Goal: Task Accomplishment & Management: Use online tool/utility

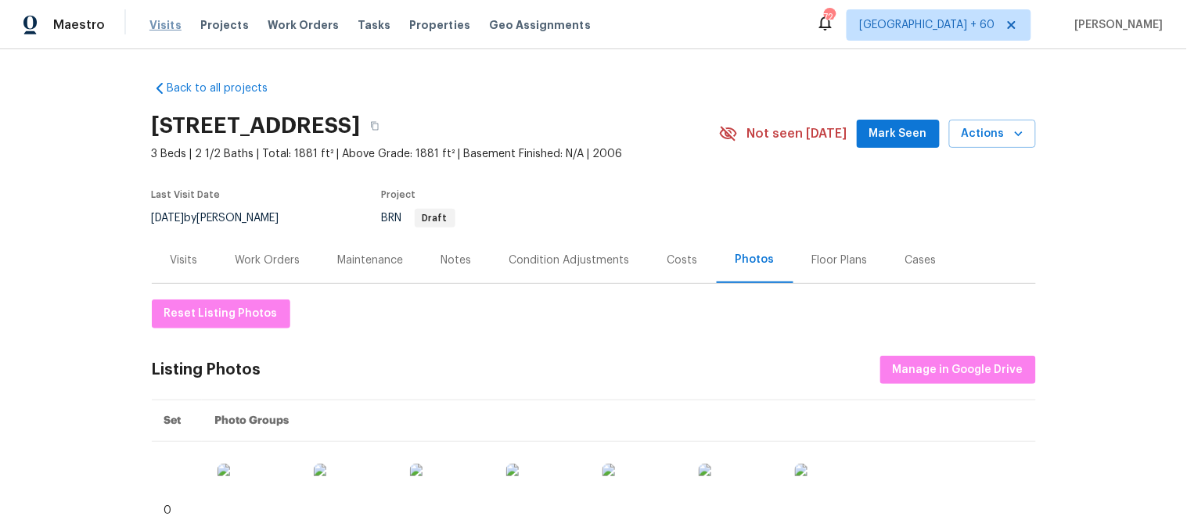
click at [169, 29] on span "Visits" at bounding box center [165, 25] width 32 height 16
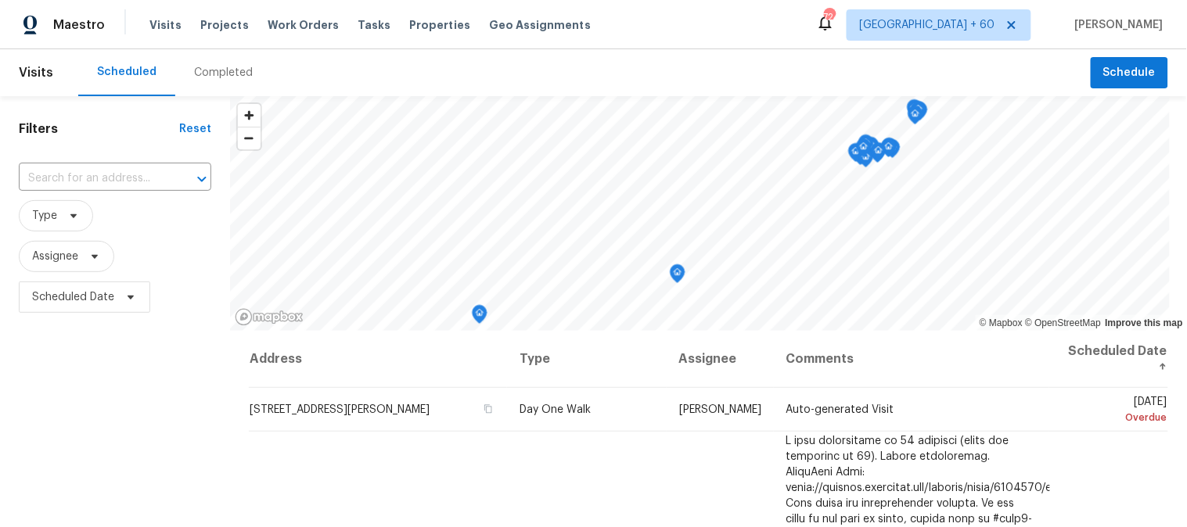
click at [232, 71] on div "Completed" at bounding box center [223, 73] width 59 height 16
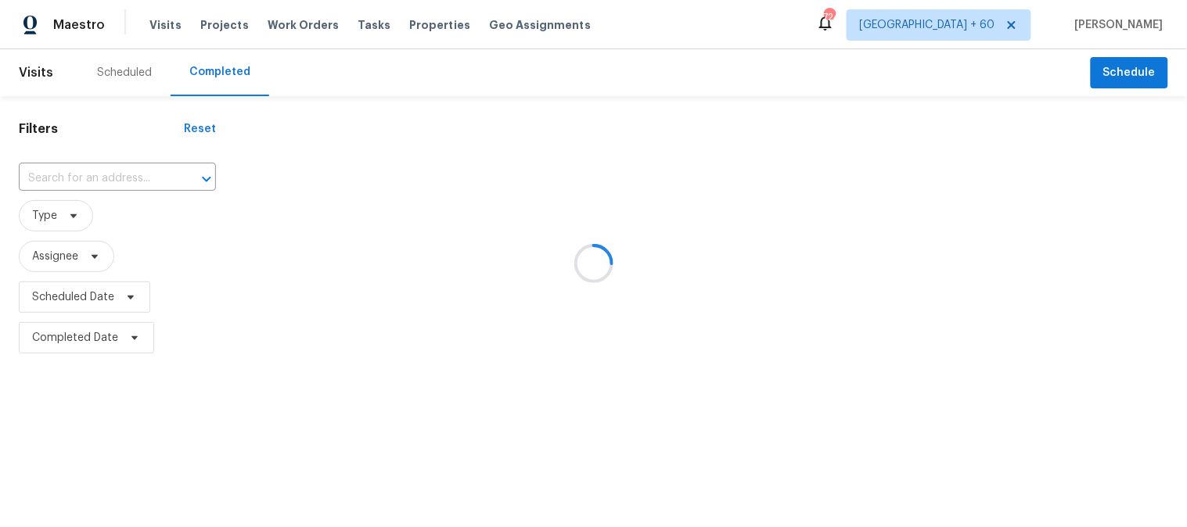
click at [68, 177] on div at bounding box center [593, 263] width 1187 height 527
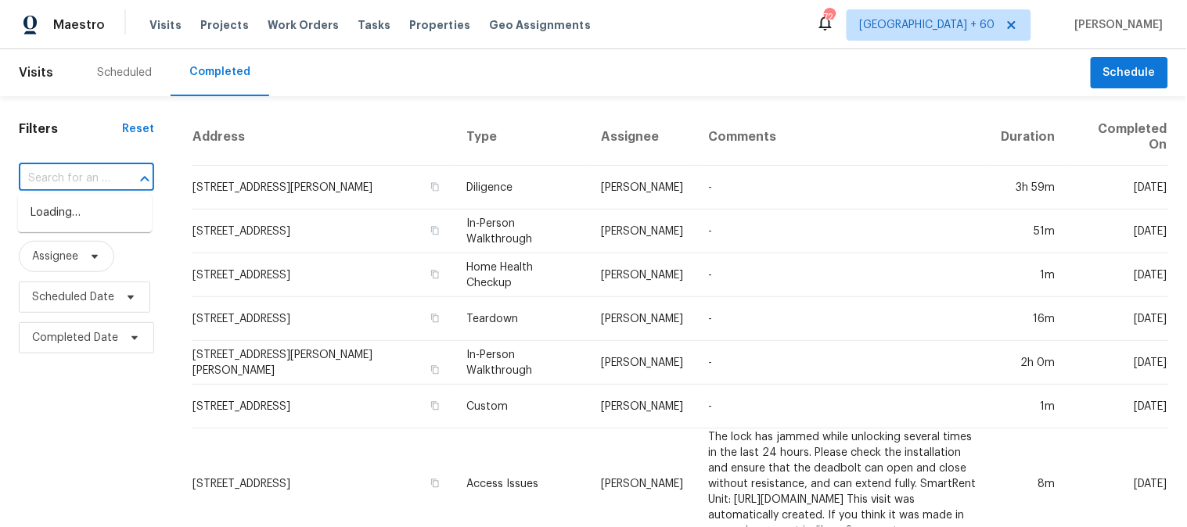
click at [59, 173] on input "text" at bounding box center [65, 179] width 92 height 24
paste input "[STREET_ADDRESS][PERSON_NAME]"
type input "[STREET_ADDRESS][PERSON_NAME]"
click at [63, 225] on li "[STREET_ADDRESS][PERSON_NAME]" at bounding box center [85, 221] width 134 height 42
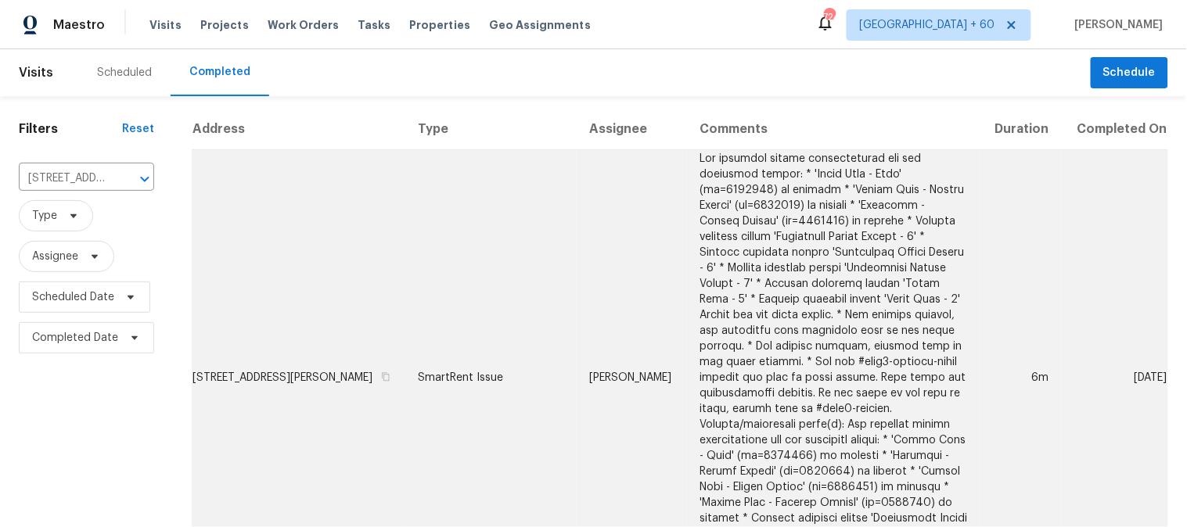
click at [433, 351] on td "SmartRent Issue" at bounding box center [490, 378] width 171 height 456
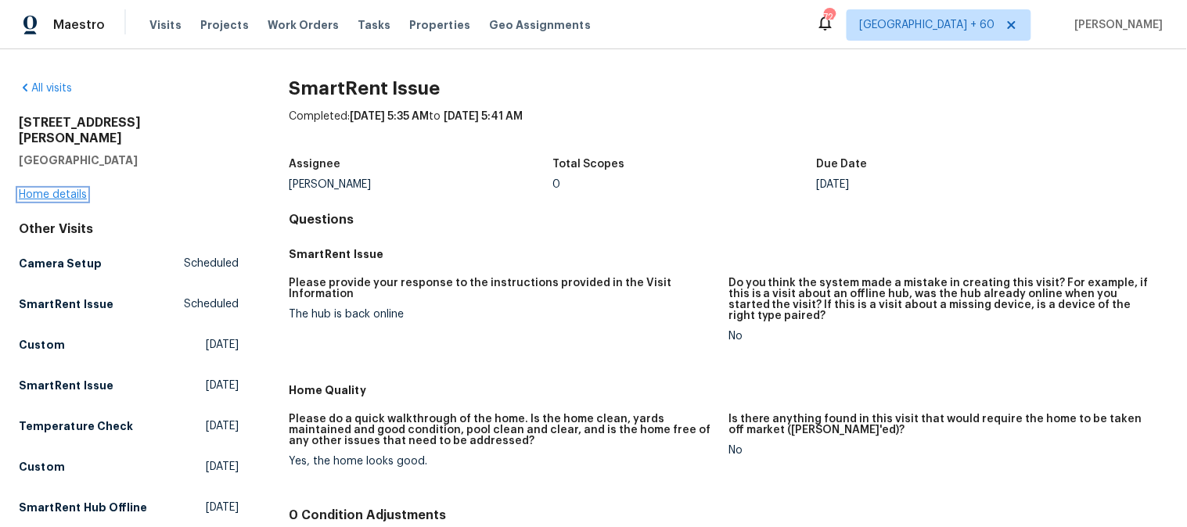
click at [66, 189] on link "Home details" at bounding box center [53, 194] width 68 height 11
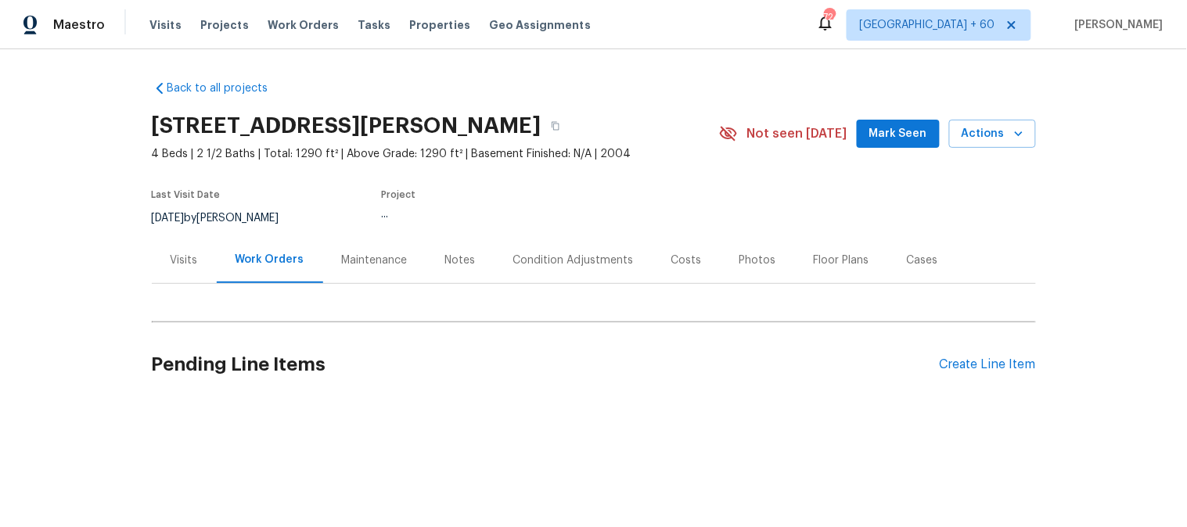
click at [749, 264] on div "Photos" at bounding box center [758, 261] width 37 height 16
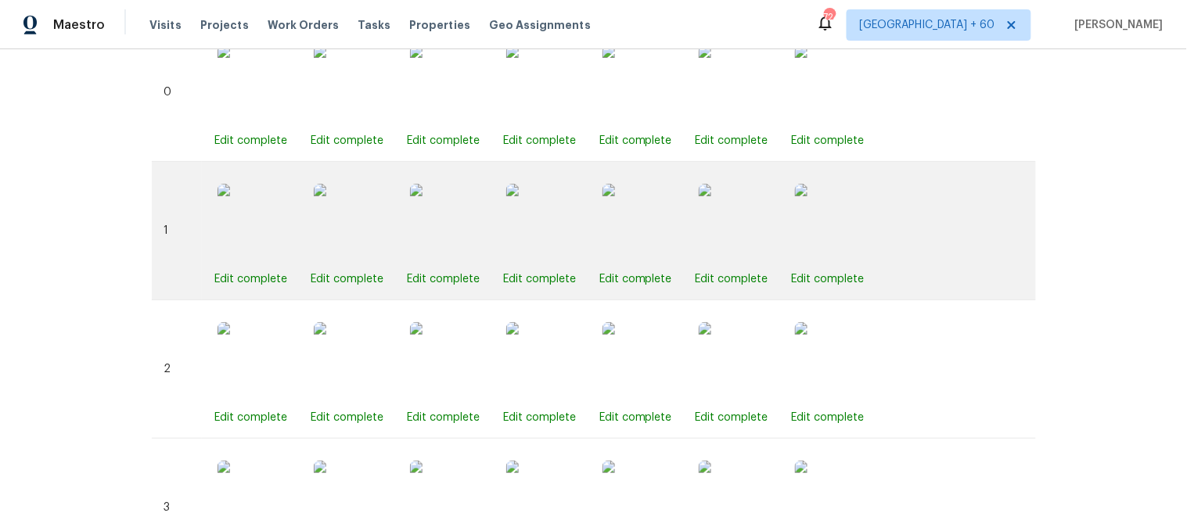
scroll to position [261, 0]
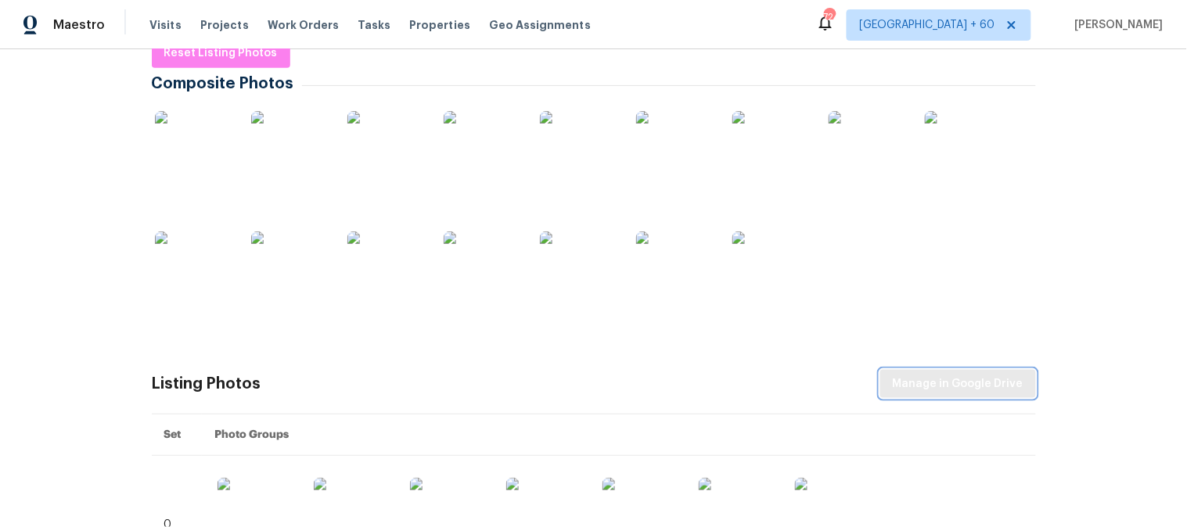
click at [957, 387] on span "Manage in Google Drive" at bounding box center [958, 385] width 131 height 20
